Goal: Task Accomplishment & Management: Manage account settings

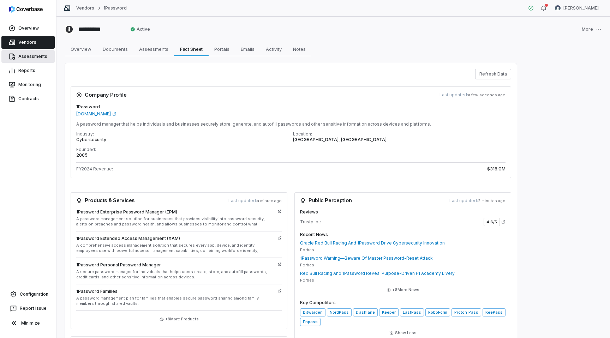
click at [24, 61] on link "Assessments" at bounding box center [27, 56] width 53 height 13
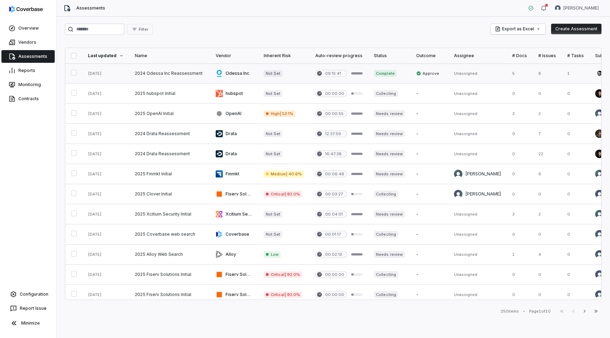
click at [179, 68] on link at bounding box center [169, 74] width 81 height 20
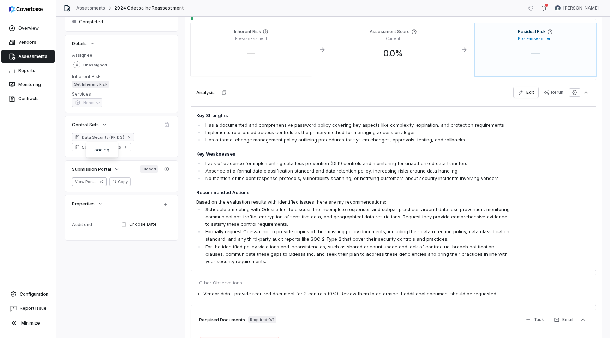
scroll to position [111, 0]
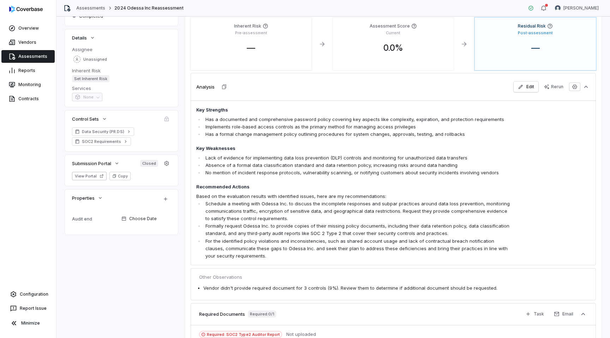
click at [39, 56] on link "Assessments" at bounding box center [27, 56] width 53 height 13
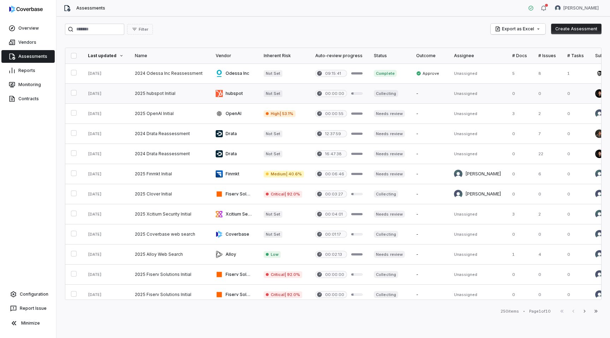
click at [183, 91] on link at bounding box center [169, 94] width 81 height 20
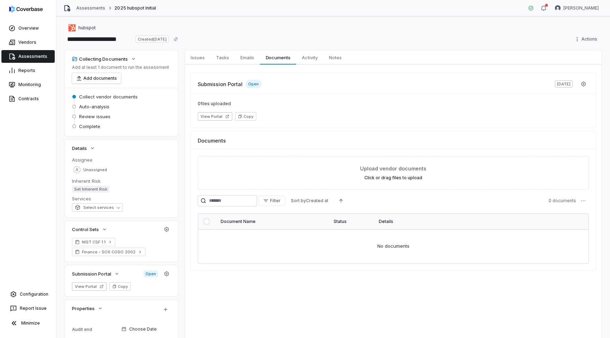
scroll to position [15, 0]
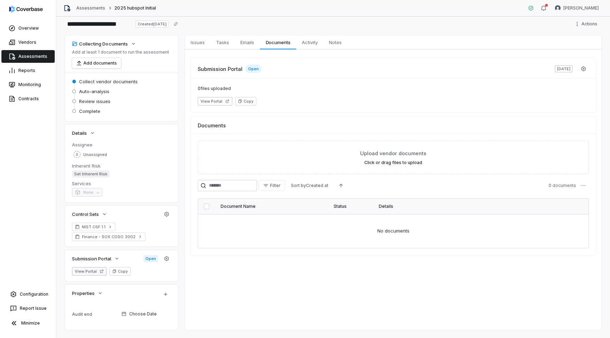
click at [99, 272] on button "View Portal" at bounding box center [89, 271] width 35 height 8
click at [164, 260] on icon "button" at bounding box center [167, 259] width 6 height 6
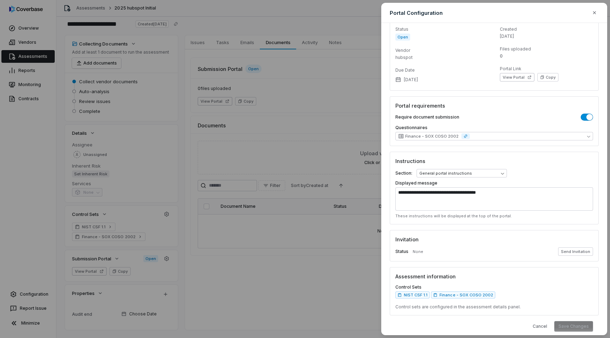
scroll to position [20, 0]
click at [575, 249] on button "Send Invitation" at bounding box center [575, 251] width 35 height 8
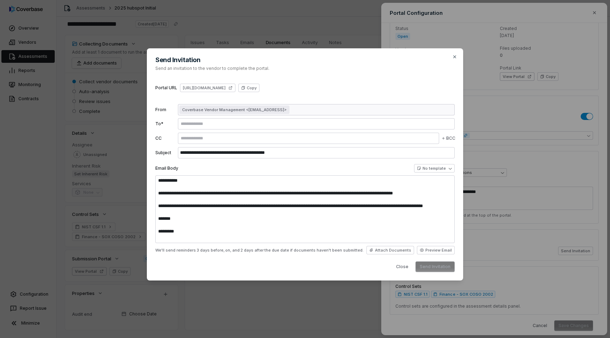
type textarea "**********"
click at [191, 135] on div at bounding box center [308, 138] width 261 height 11
click at [326, 111] on div "Coverbase Vendor Management <[EMAIL_ADDRESS]>" at bounding box center [316, 109] width 277 height 11
click at [287, 109] on span "Coverbase Vendor Management <[EMAIL_ADDRESS]>" at bounding box center [234, 110] width 105 height 6
click at [330, 110] on div "Coverbase Vendor Management <[EMAIL_ADDRESS]>" at bounding box center [316, 109] width 277 height 11
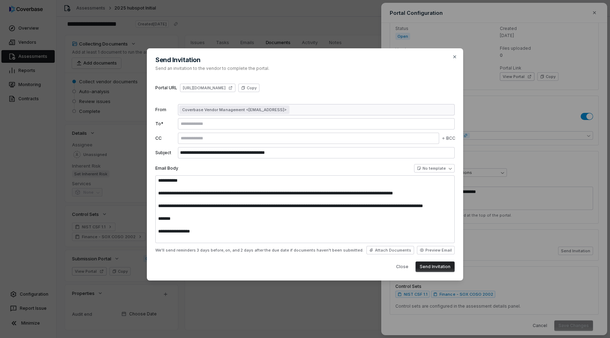
click at [208, 133] on div at bounding box center [308, 138] width 261 height 11
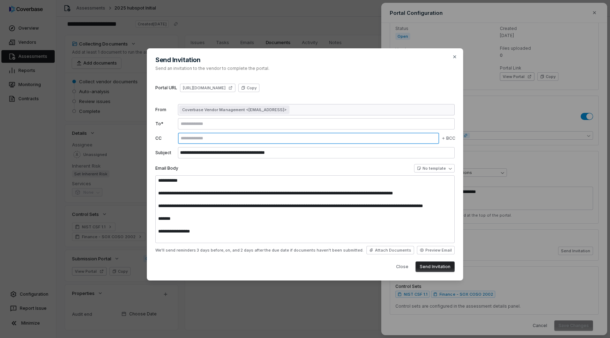
click at [199, 137] on input "text" at bounding box center [308, 139] width 259 height 6
type input "**********"
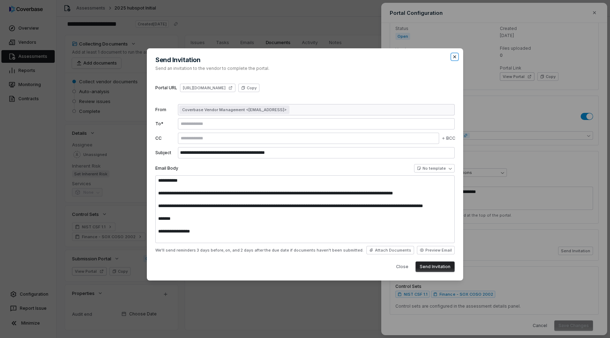
click at [453, 57] on icon "button" at bounding box center [455, 57] width 6 height 6
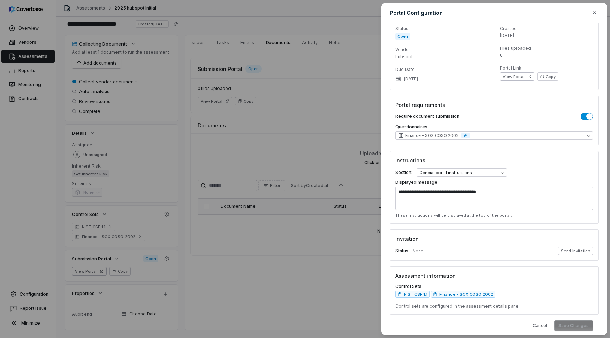
click at [20, 100] on div "**********" at bounding box center [305, 169] width 610 height 338
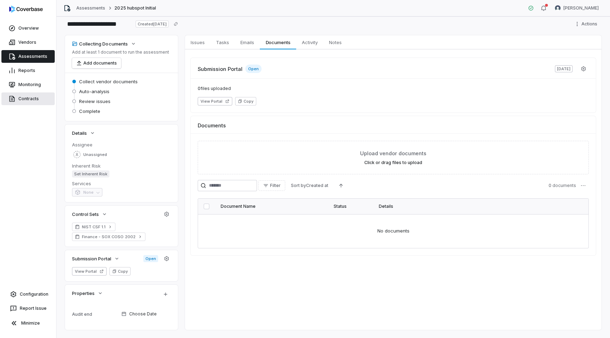
click at [30, 100] on link "Contracts" at bounding box center [27, 99] width 53 height 13
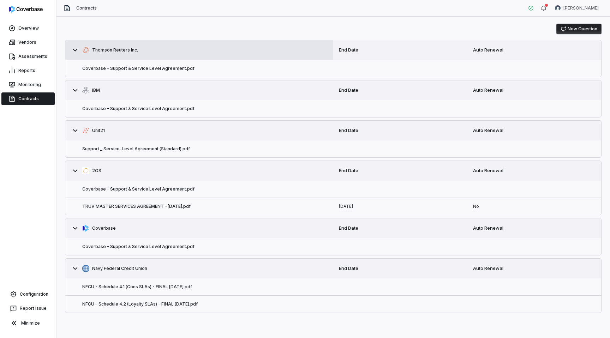
click at [77, 47] on icon at bounding box center [75, 50] width 8 height 8
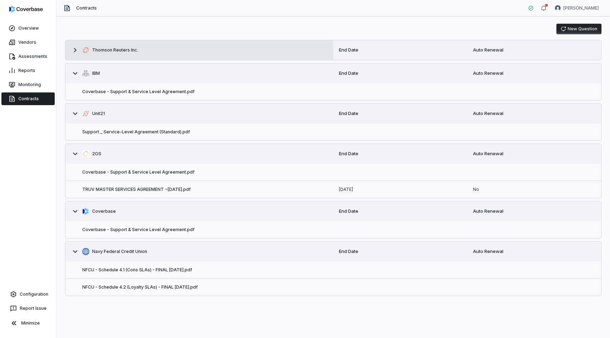
click at [72, 51] on icon at bounding box center [75, 50] width 8 height 8
